Goal: Register for event/course

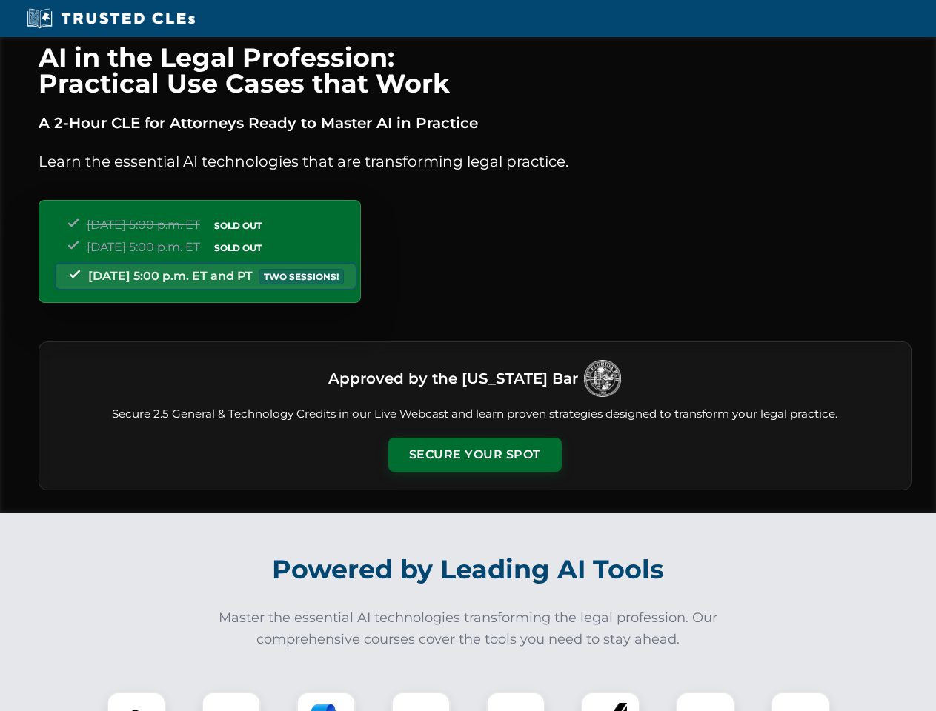
click at [474, 455] on button "Secure Your Spot" at bounding box center [474, 455] width 173 height 34
click at [136, 702] on img at bounding box center [136, 721] width 43 height 43
